Goal: Task Accomplishment & Management: Manage account settings

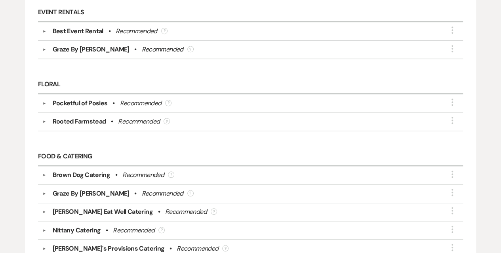
click at [73, 99] on div "Pocketful of Posies" at bounding box center [80, 104] width 55 height 10
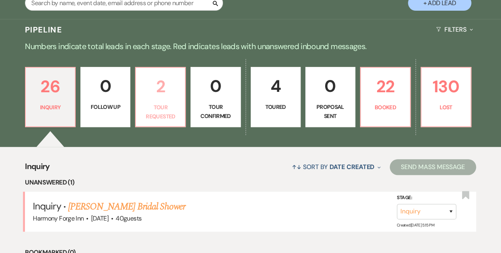
click at [161, 104] on p "Tour Requested" at bounding box center [161, 112] width 40 height 18
select select "2"
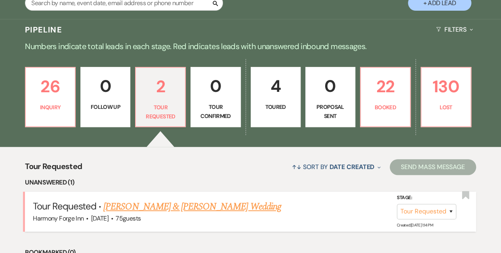
click at [173, 205] on link "Aidan Zimmerman & Kaila Eckert's Wedding" at bounding box center [191, 207] width 177 height 14
select select "2"
select select "17"
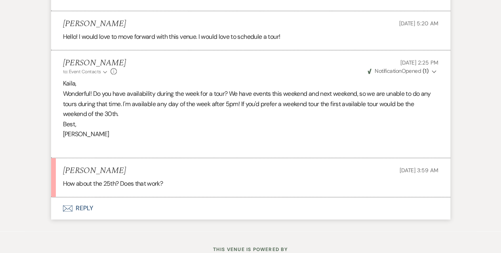
scroll to position [514, 0]
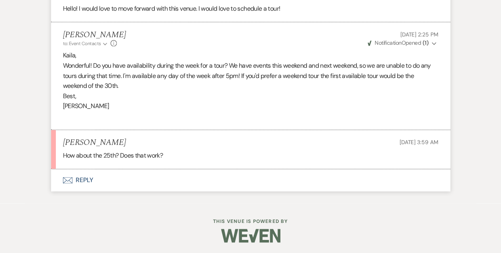
click at [78, 176] on button "Envelope Reply" at bounding box center [250, 180] width 399 height 22
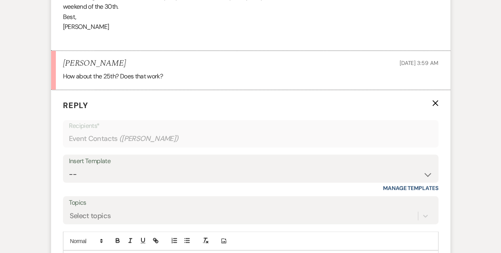
scroll to position [672, 0]
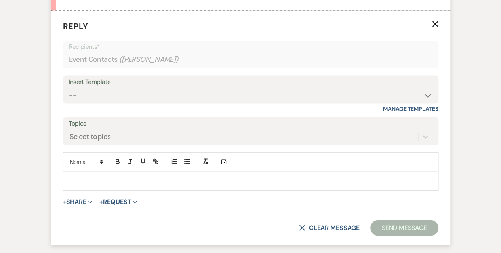
click at [128, 178] on p at bounding box center [250, 180] width 363 height 9
click at [120, 84] on div "Insert Template" at bounding box center [250, 81] width 363 height 11
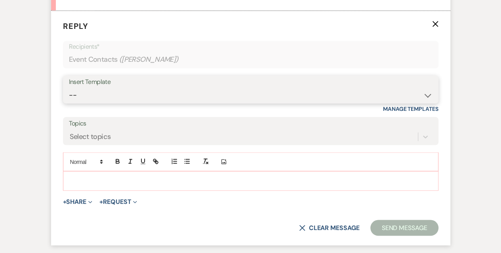
click at [120, 94] on select "-- Weven Planning Portal Introduction (Booked Events) Initial Inquiry Response …" at bounding box center [250, 94] width 363 height 15
click at [69, 87] on select "-- Weven Planning Portal Introduction (Booked Events) Initial Inquiry Response …" at bounding box center [250, 94] width 363 height 15
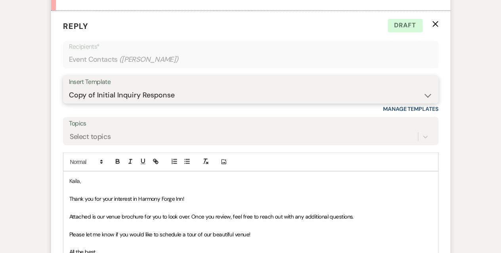
click at [178, 89] on select "-- Weven Planning Portal Introduction (Booked Events) Initial Inquiry Response …" at bounding box center [250, 94] width 363 height 15
select select "16"
click at [69, 87] on select "-- Weven Planning Portal Introduction (Booked Events) Initial Inquiry Response …" at bounding box center [250, 94] width 363 height 15
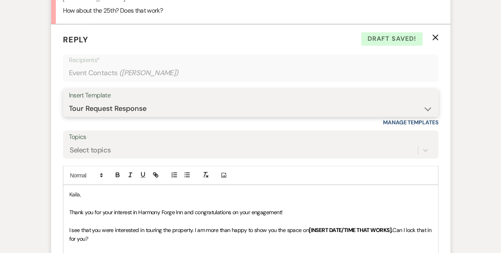
scroll to position [633, 0]
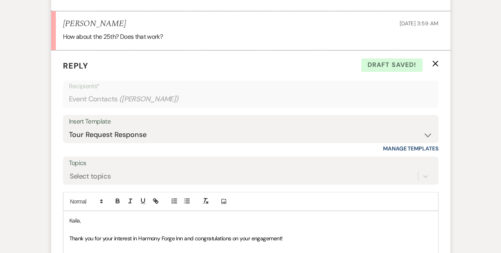
click at [215, 124] on div "Insert Template" at bounding box center [250, 121] width 363 height 11
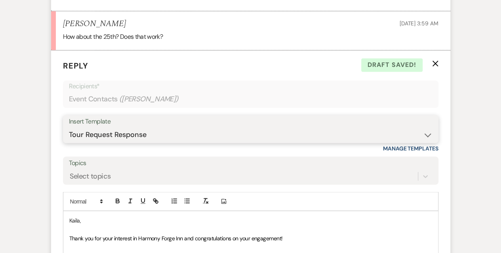
click at [211, 127] on select "-- Weven Planning Portal Introduction (Booked Events) Initial Inquiry Response …" at bounding box center [250, 134] width 363 height 15
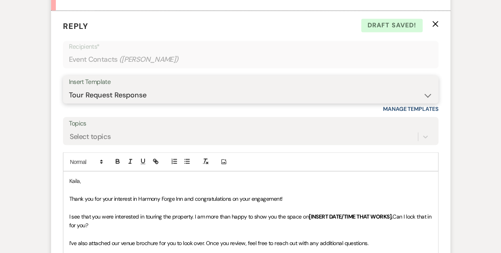
scroll to position [712, 0]
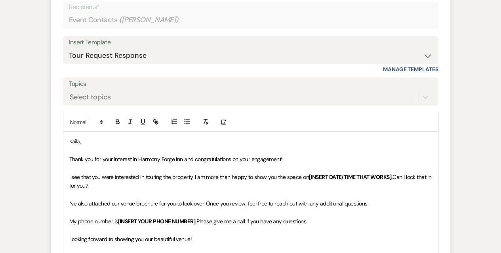
click at [169, 159] on span "Thank you for your interest in Harmony Forge Inn and congratulations on your en…" at bounding box center [175, 158] width 213 height 7
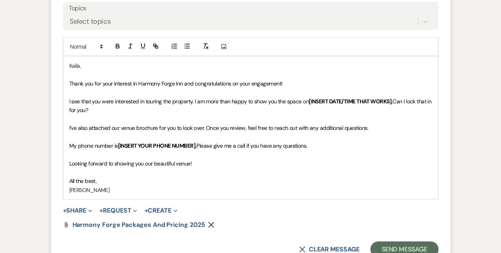
scroll to position [791, 0]
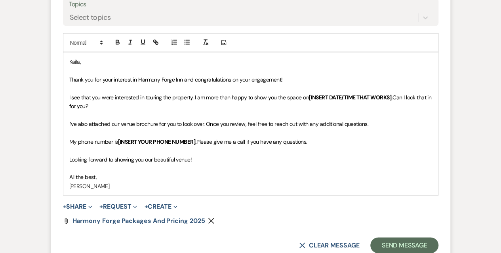
click at [195, 155] on p "Looking forward to showing you our beautiful venue!" at bounding box center [250, 159] width 363 height 9
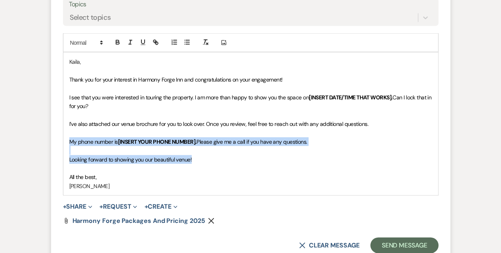
drag, startPoint x: 204, startPoint y: 159, endPoint x: 70, endPoint y: 141, distance: 135.9
click at [70, 141] on div "Kaila, Thank you for your interest in Harmony Forge Inn and congratulations on …" at bounding box center [250, 124] width 375 height 143
click at [173, 151] on p at bounding box center [250, 150] width 363 height 9
click at [330, 148] on p at bounding box center [250, 150] width 363 height 9
drag, startPoint x: 320, startPoint y: 141, endPoint x: 67, endPoint y: 77, distance: 260.8
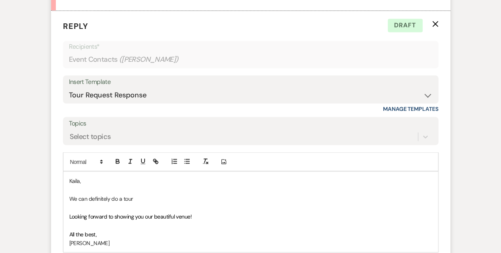
scroll to position [712, 0]
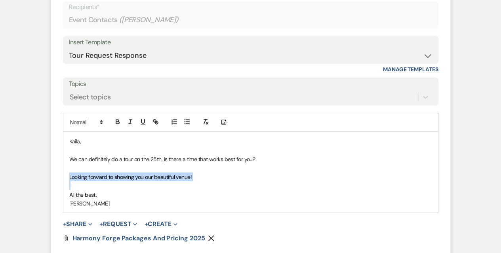
drag, startPoint x: 198, startPoint y: 182, endPoint x: 55, endPoint y: 173, distance: 143.2
click at [55, 173] on form "Reply X Draft saved! Recipients* Event Contacts ( Kaila Eckert ) Insert Templat…" at bounding box center [250, 125] width 399 height 309
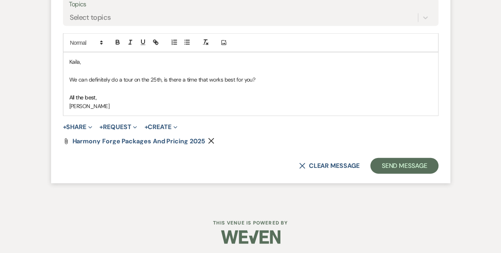
click at [208, 138] on use "button" at bounding box center [211, 141] width 6 height 6
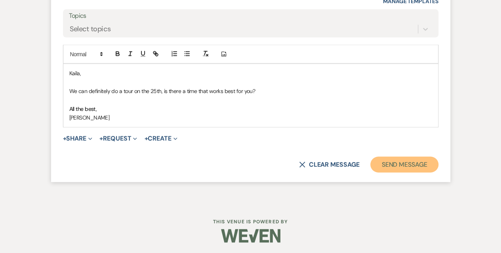
click at [398, 160] on button "Send Message" at bounding box center [404, 165] width 68 height 16
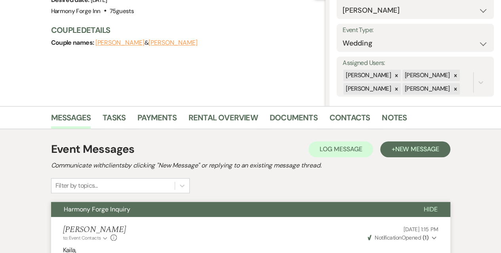
scroll to position [0, 0]
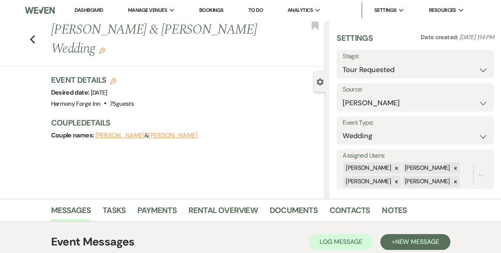
click at [90, 10] on link "Dashboard" at bounding box center [88, 11] width 29 height 8
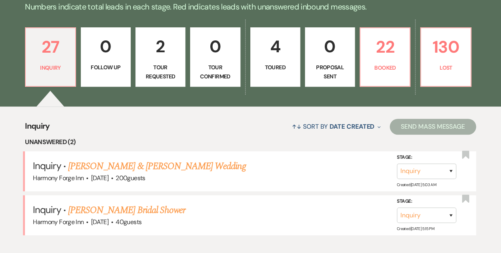
scroll to position [238, 0]
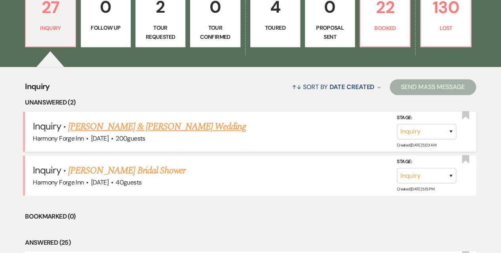
click at [81, 123] on link "Brent Feitl & Carly Cygrymus's Wedding" at bounding box center [156, 127] width 177 height 14
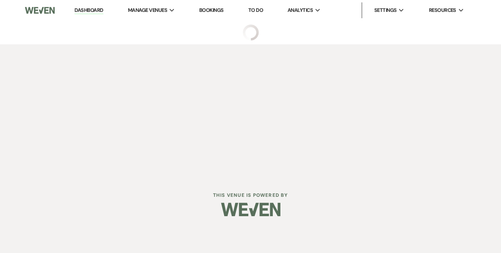
select select "5"
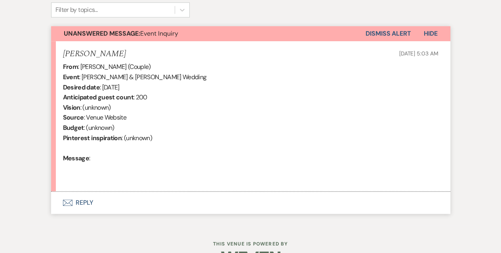
scroll to position [277, 0]
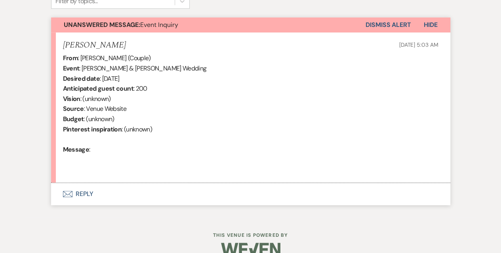
click at [80, 192] on button "Envelope Reply" at bounding box center [250, 194] width 399 height 22
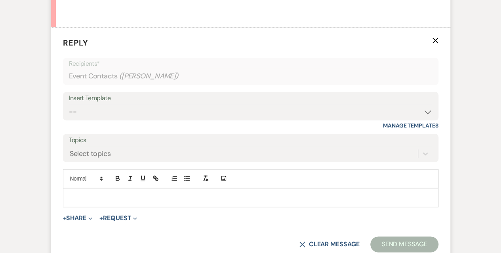
scroll to position [475, 0]
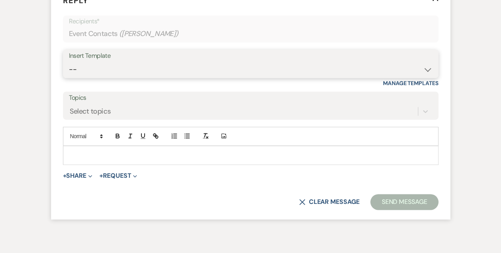
click at [94, 62] on select "-- Weven Planning Portal Introduction (Booked Events) Initial Inquiry Response …" at bounding box center [250, 69] width 363 height 15
select select "5003"
click at [69, 62] on select "-- Weven Planning Portal Introduction (Booked Events) Initial Inquiry Response …" at bounding box center [250, 69] width 363 height 15
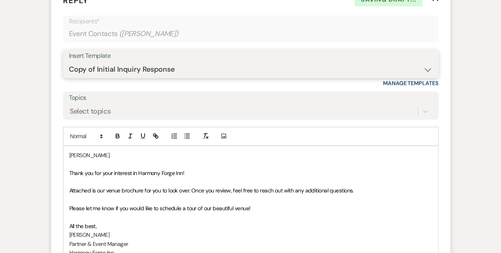
scroll to position [594, 0]
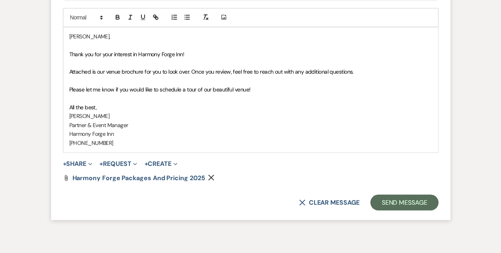
click at [185, 88] on span "Please let me know if you would like to schedule a tour of our beautiful venue!" at bounding box center [159, 89] width 181 height 7
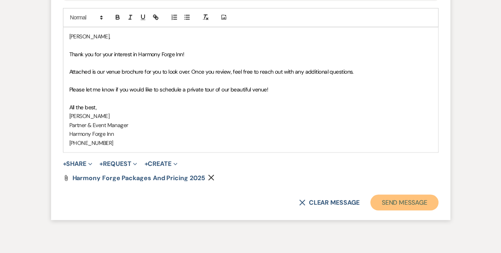
click at [405, 203] on button "Send Message" at bounding box center [404, 202] width 68 height 16
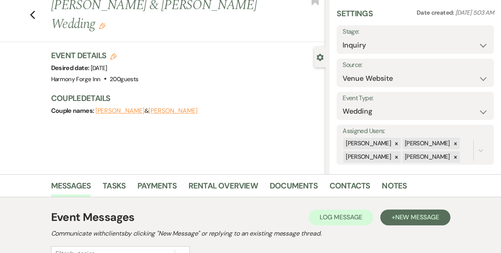
scroll to position [0, 0]
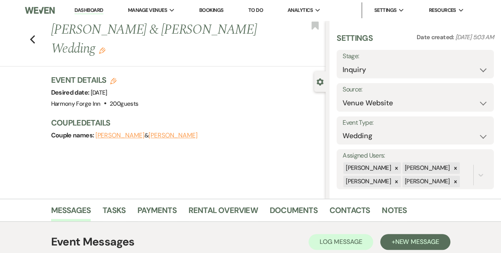
click at [96, 11] on link "Dashboard" at bounding box center [88, 11] width 29 height 8
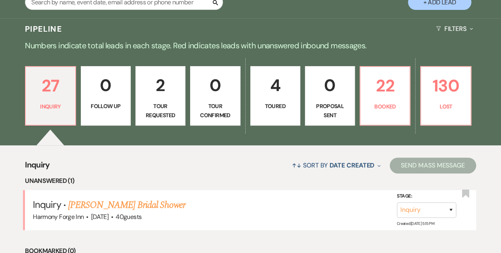
scroll to position [158, 0]
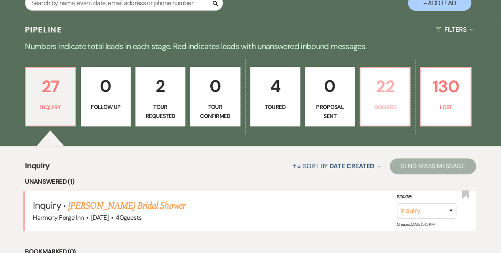
click at [396, 94] on p "22" at bounding box center [385, 86] width 40 height 27
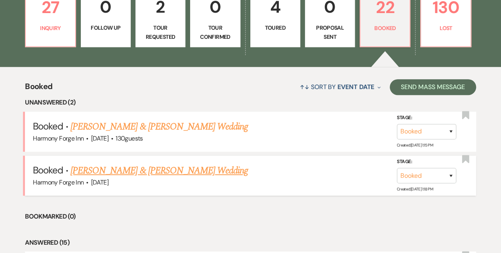
scroll to position [158, 0]
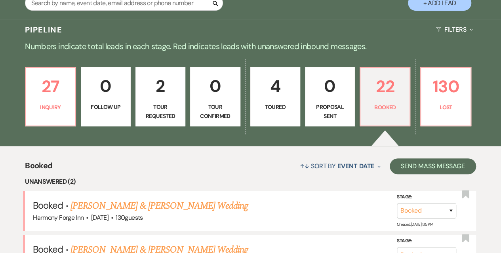
click at [276, 106] on p "Toured" at bounding box center [275, 107] width 40 height 9
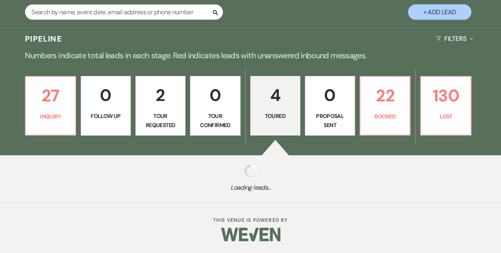
select select "5"
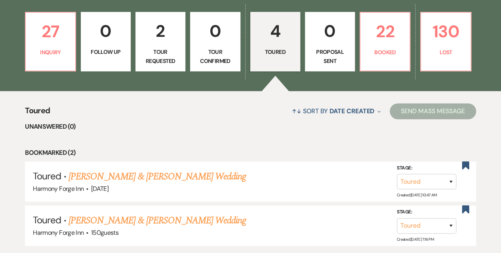
scroll to position [185, 0]
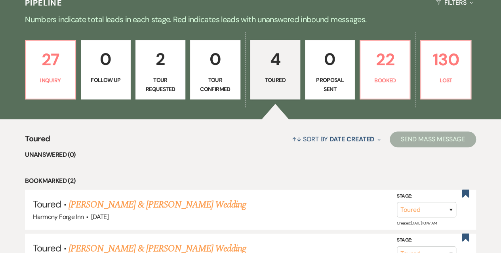
click at [157, 86] on p "Tour Requested" at bounding box center [161, 85] width 40 height 18
select select "2"
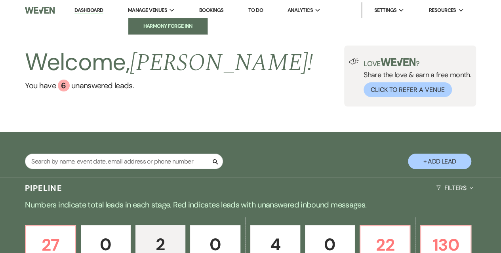
click at [169, 29] on li "Harmony Forge Inn" at bounding box center [167, 26] width 71 height 8
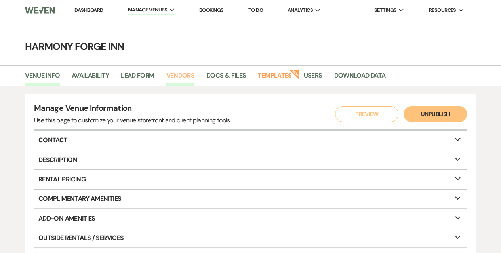
click at [175, 74] on link "Vendors" at bounding box center [180, 77] width 29 height 15
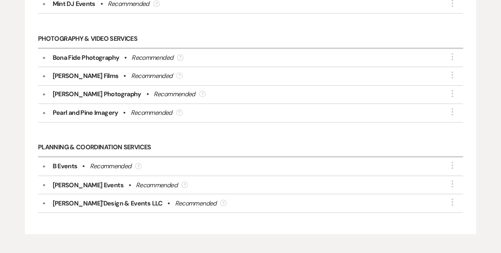
scroll to position [554, 0]
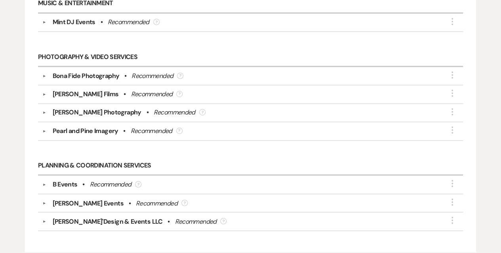
click at [70, 199] on div "[PERSON_NAME] Events" at bounding box center [88, 203] width 71 height 10
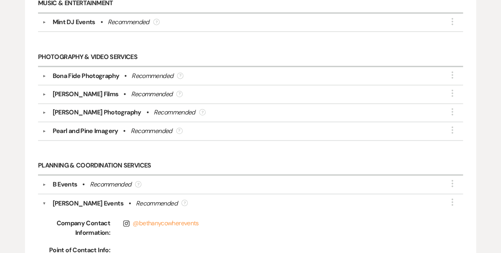
scroll to position [672, 0]
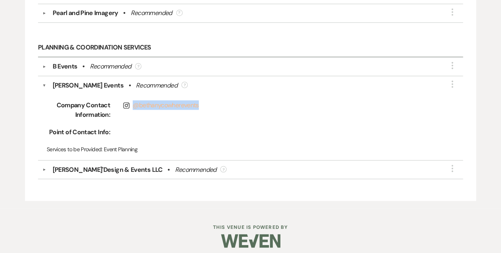
drag, startPoint x: 192, startPoint y: 103, endPoint x: 135, endPoint y: 101, distance: 57.4
click at [135, 101] on span "Instagram @ bethanycowherevents" at bounding box center [280, 105] width 315 height 10
click at [86, 165] on div "[PERSON_NAME]'Design & Events LLC" at bounding box center [108, 170] width 110 height 10
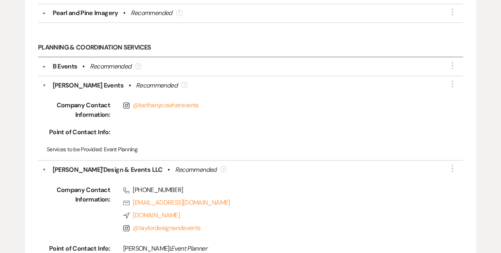
click at [46, 80] on button "▼" at bounding box center [44, 85] width 4 height 10
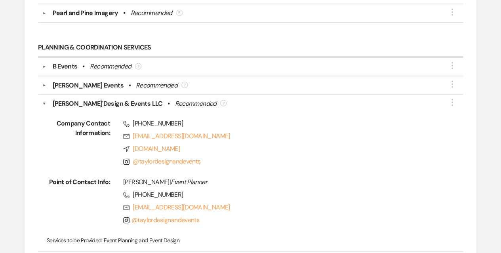
click at [46, 99] on button "▼" at bounding box center [44, 104] width 4 height 10
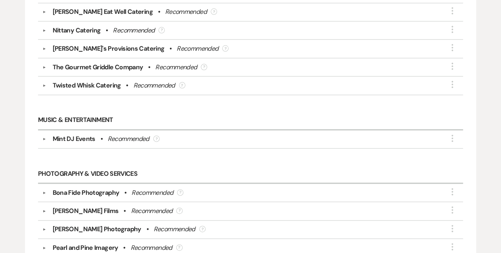
scroll to position [408, 0]
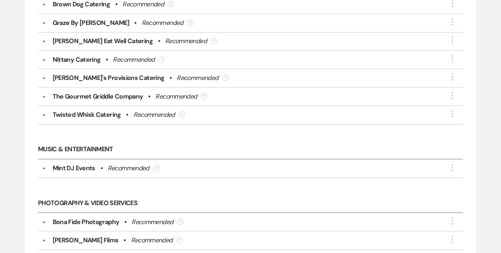
click at [41, 166] on button "▼" at bounding box center [45, 168] width 10 height 4
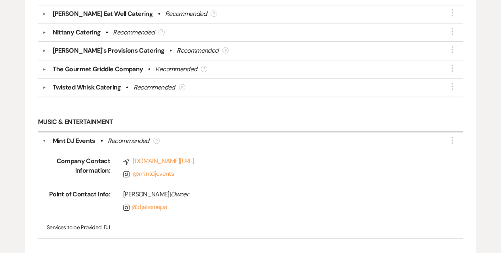
scroll to position [487, 0]
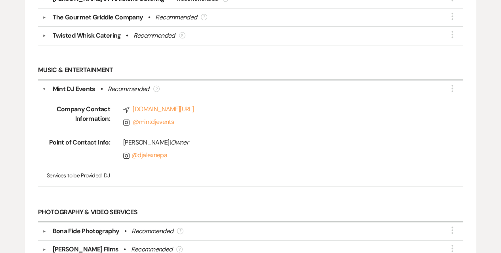
click at [43, 84] on button "▼" at bounding box center [44, 89] width 4 height 10
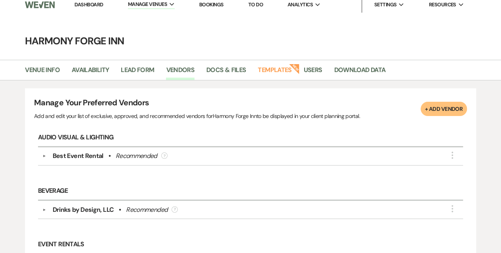
scroll to position [0, 0]
